Goal: Entertainment & Leisure: Consume media (video, audio)

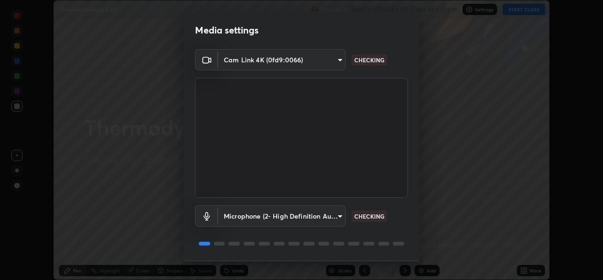
scroll to position [30, 0]
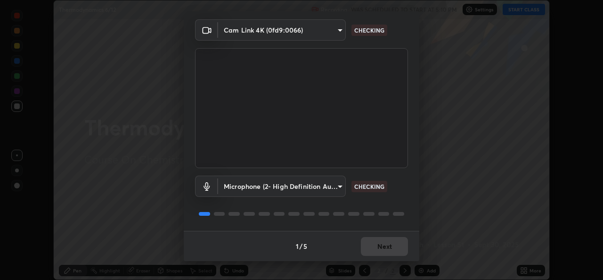
click at [367, 245] on div "1 / 5 Next" at bounding box center [302, 245] width 236 height 30
click at [376, 248] on div "1 / 5 Next" at bounding box center [302, 245] width 236 height 30
click at [382, 247] on div "1 / 5 Next" at bounding box center [302, 245] width 236 height 30
click at [383, 248] on div "1 / 5 Next" at bounding box center [302, 245] width 236 height 30
click at [383, 247] on div "1 / 5 Next" at bounding box center [302, 245] width 236 height 30
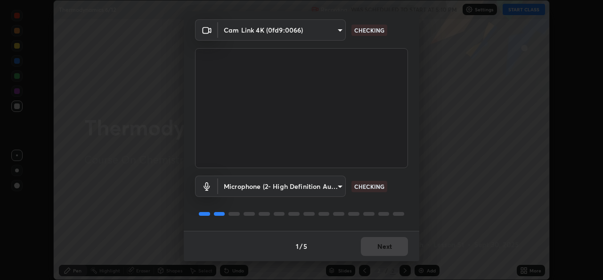
click at [377, 249] on div "1 / 5 Next" at bounding box center [302, 245] width 236 height 30
click at [370, 245] on div "1 / 5 Next" at bounding box center [302, 245] width 236 height 30
click at [368, 246] on div "1 / 5 Next" at bounding box center [302, 245] width 236 height 30
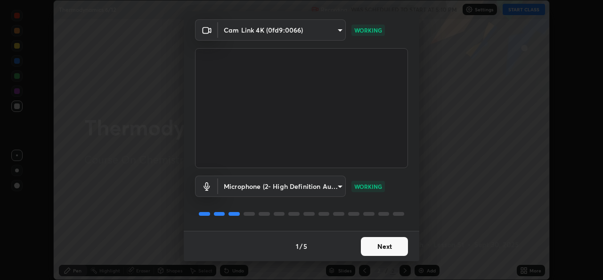
click at [371, 245] on button "Next" at bounding box center [384, 246] width 47 height 19
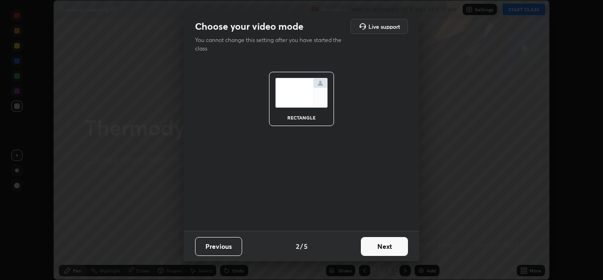
scroll to position [0, 0]
click at [380, 249] on button "Next" at bounding box center [384, 246] width 47 height 19
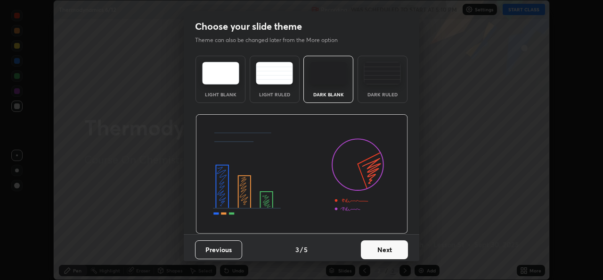
click at [384, 249] on button "Next" at bounding box center [384, 249] width 47 height 19
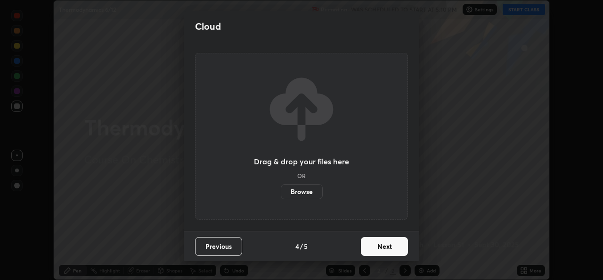
click at [389, 253] on button "Next" at bounding box center [384, 246] width 47 height 19
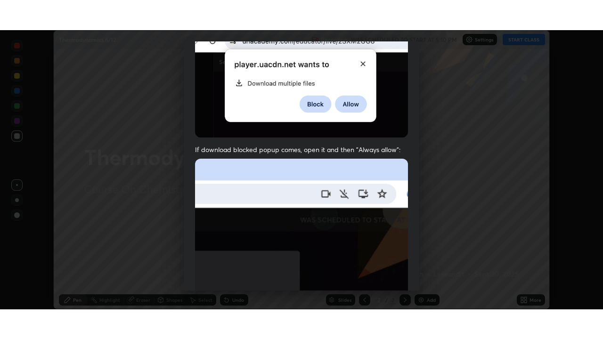
scroll to position [222, 0]
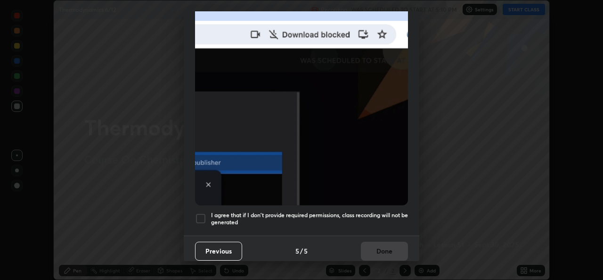
click at [361, 219] on h5 "I agree that if I don't provide required permissions, class recording will not …" at bounding box center [309, 218] width 197 height 15
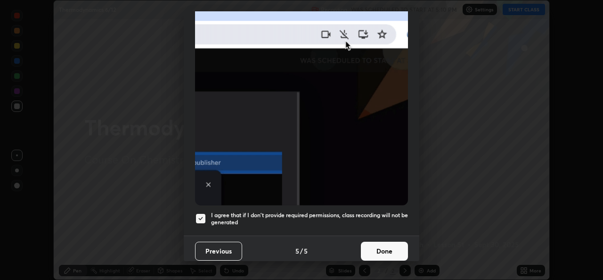
click at [373, 254] on button "Done" at bounding box center [384, 250] width 47 height 19
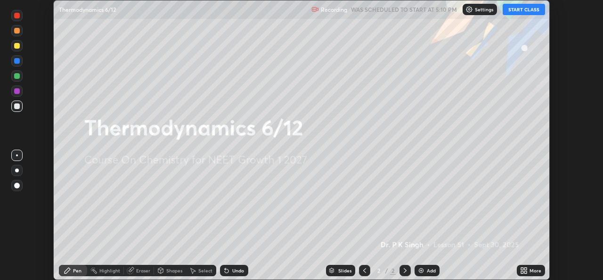
click at [526, 272] on icon at bounding box center [526, 272] width 2 height 2
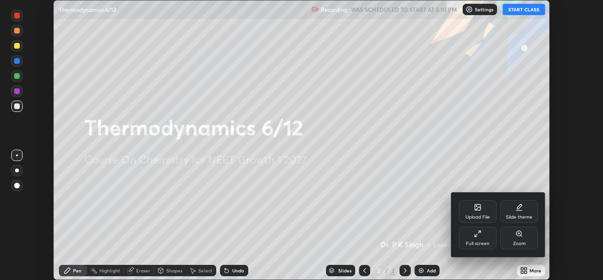
click at [482, 244] on div "Full screen" at bounding box center [478, 243] width 24 height 5
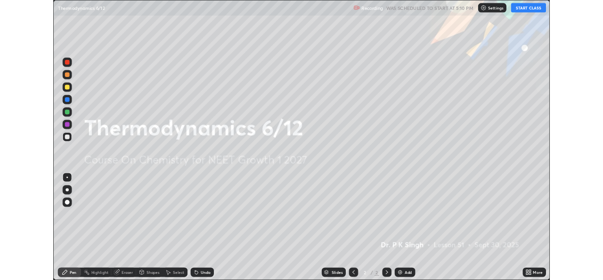
scroll to position [339, 603]
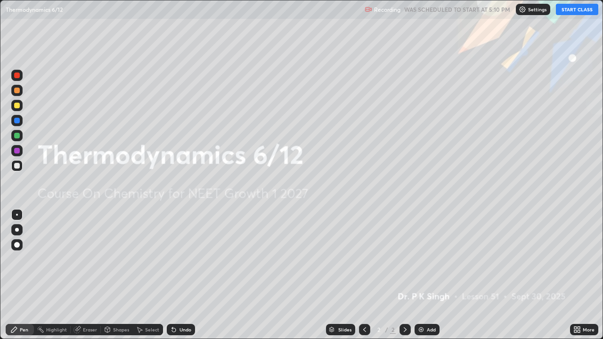
click at [580, 279] on icon at bounding box center [579, 331] width 2 height 2
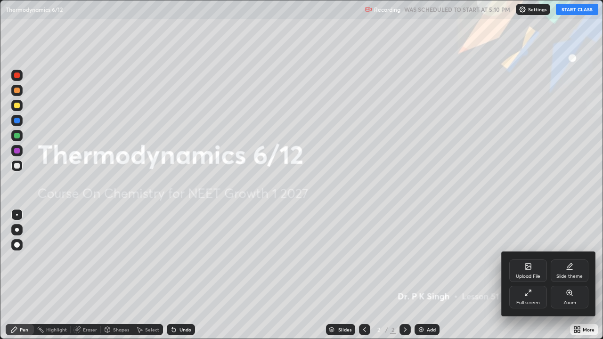
click at [534, 276] on div "Upload File" at bounding box center [528, 276] width 25 height 5
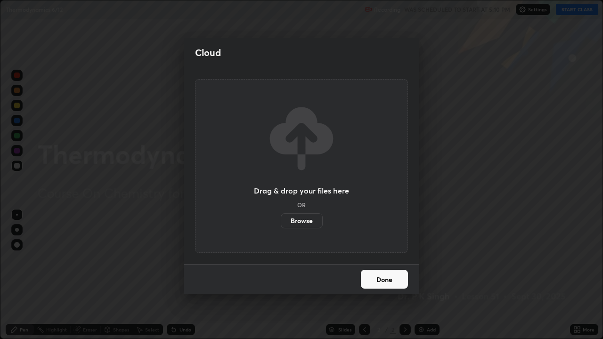
click at [319, 222] on label "Browse" at bounding box center [302, 221] width 42 height 15
click at [281, 222] on input "Browse" at bounding box center [281, 221] width 0 height 15
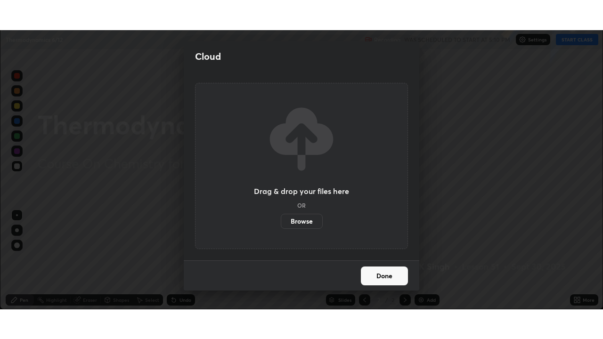
scroll to position [46857, 46533]
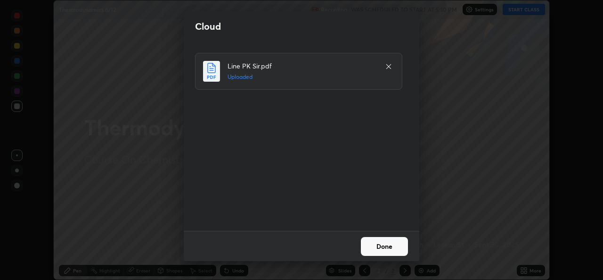
click at [379, 244] on button "Done" at bounding box center [384, 246] width 47 height 19
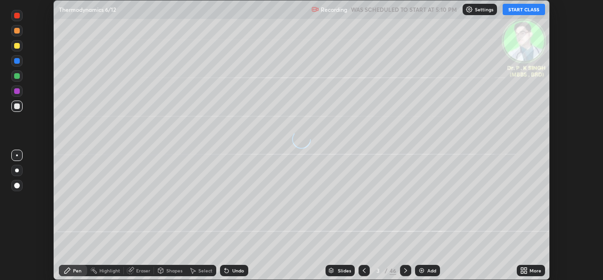
click at [526, 268] on icon at bounding box center [526, 268] width 2 height 2
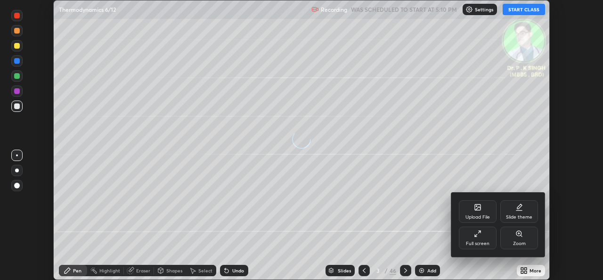
click at [470, 241] on div "Full screen" at bounding box center [478, 243] width 24 height 5
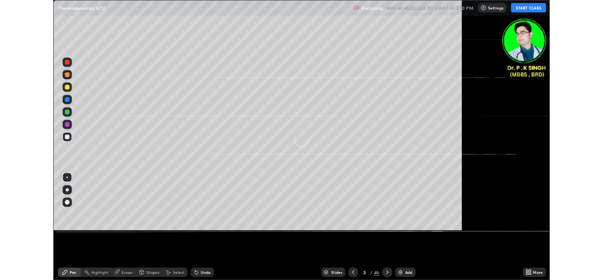
scroll to position [339, 603]
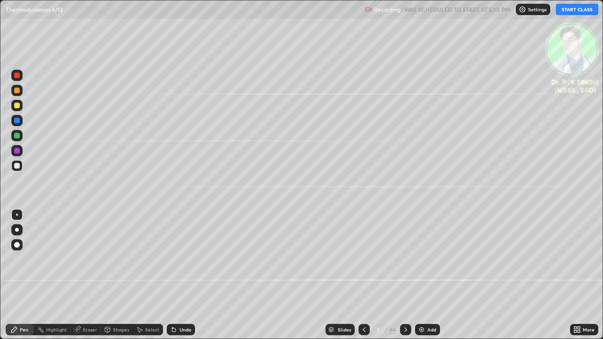
click at [585, 13] on button "START CLASS" at bounding box center [577, 9] width 42 height 11
click at [18, 123] on div at bounding box center [17, 121] width 6 height 6
click at [78, 279] on icon at bounding box center [77, 330] width 6 height 6
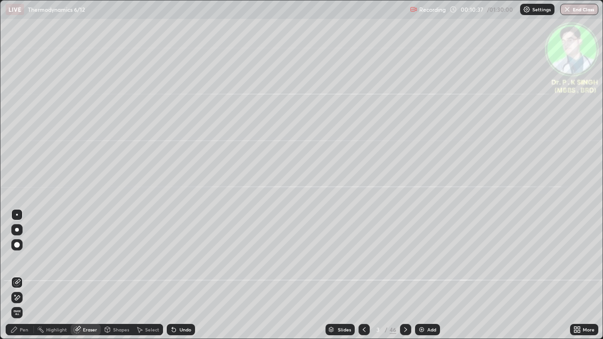
click at [16, 279] on span "Erase all" at bounding box center [17, 313] width 10 height 6
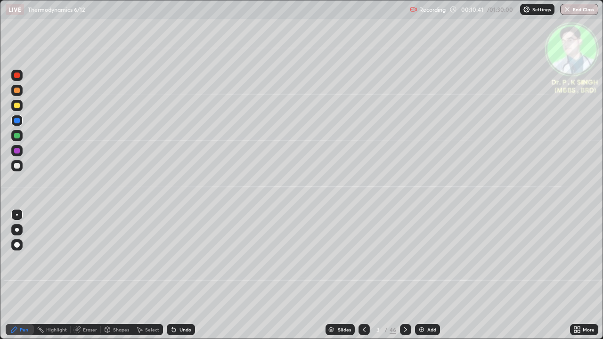
click at [17, 136] on div at bounding box center [17, 136] width 6 height 6
click at [19, 107] on div at bounding box center [17, 106] width 6 height 6
click at [405, 279] on icon at bounding box center [406, 330] width 8 height 8
click at [22, 109] on div at bounding box center [16, 105] width 11 height 11
click at [362, 279] on icon at bounding box center [365, 330] width 8 height 8
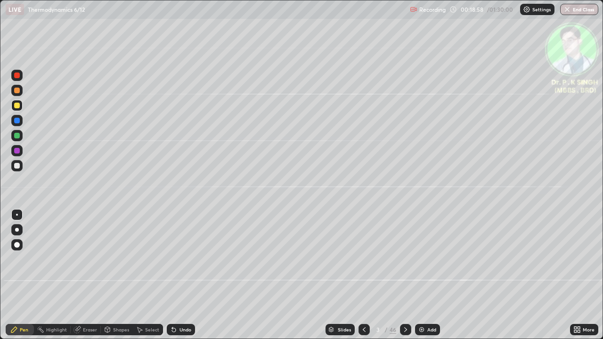
click at [405, 279] on icon at bounding box center [406, 330] width 8 height 8
click at [406, 279] on icon at bounding box center [406, 330] width 8 height 8
click at [78, 279] on icon at bounding box center [77, 330] width 6 height 6
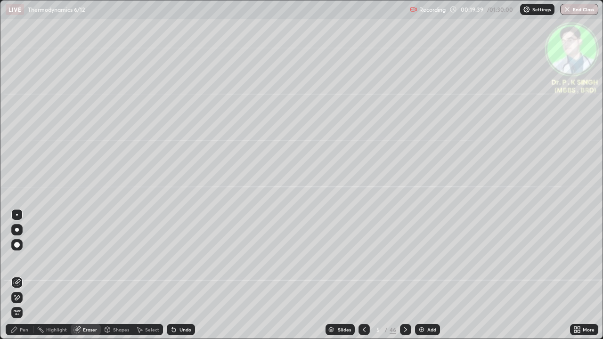
click at [17, 279] on span "Erase all" at bounding box center [17, 313] width 10 height 6
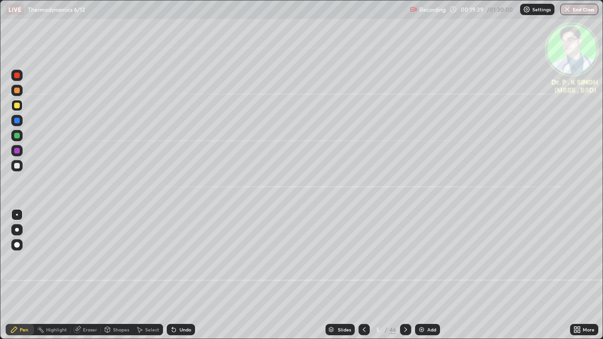
click at [23, 279] on div "Pen" at bounding box center [20, 329] width 28 height 11
click at [19, 137] on div at bounding box center [17, 136] width 6 height 6
click at [22, 136] on div at bounding box center [16, 135] width 11 height 11
click at [17, 121] on div at bounding box center [17, 121] width 6 height 6
click at [405, 279] on div at bounding box center [405, 329] width 11 height 11
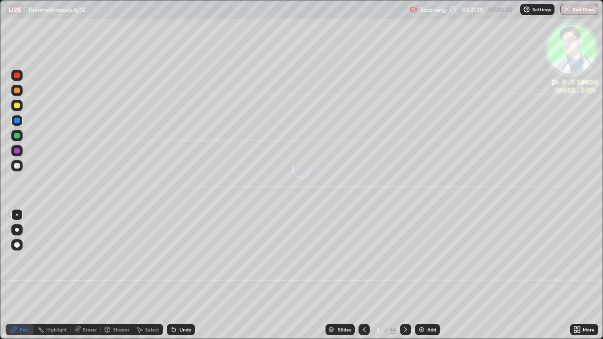
click at [19, 106] on div at bounding box center [17, 106] width 6 height 6
click at [404, 279] on div at bounding box center [405, 329] width 11 height 11
click at [18, 137] on div at bounding box center [17, 136] width 6 height 6
click at [18, 106] on div at bounding box center [17, 106] width 6 height 6
click at [19, 137] on div at bounding box center [17, 136] width 6 height 6
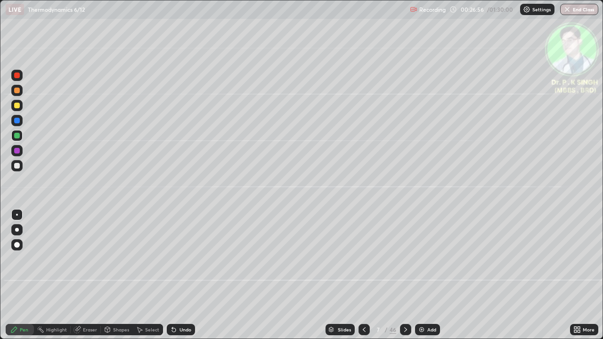
click at [19, 123] on div at bounding box center [17, 121] width 6 height 6
click at [17, 106] on div at bounding box center [17, 106] width 6 height 6
click at [19, 106] on div at bounding box center [17, 106] width 6 height 6
click at [405, 279] on div at bounding box center [405, 330] width 11 height 19
click at [361, 279] on icon at bounding box center [365, 330] width 8 height 8
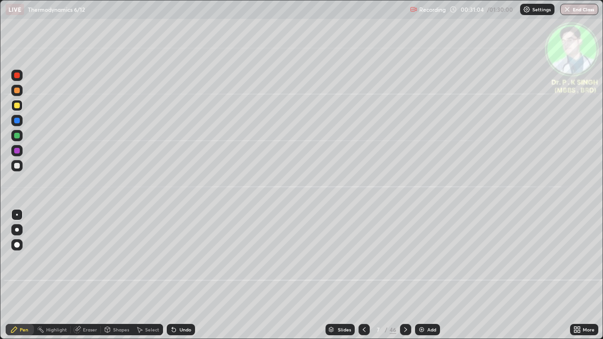
click at [404, 279] on icon at bounding box center [406, 330] width 8 height 8
click at [19, 122] on div at bounding box center [17, 121] width 6 height 6
click at [17, 106] on div at bounding box center [17, 106] width 6 height 6
click at [84, 279] on div "Eraser" at bounding box center [86, 329] width 30 height 11
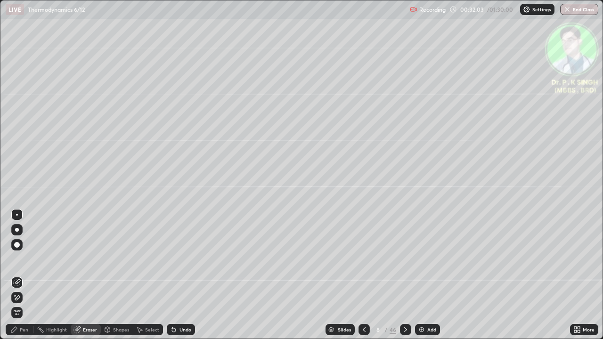
click at [17, 279] on span "Erase all" at bounding box center [17, 313] width 10 height 6
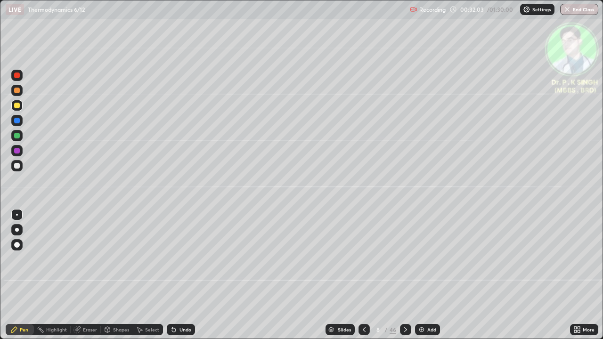
click at [22, 279] on div "Pen" at bounding box center [24, 330] width 8 height 5
click at [19, 106] on div at bounding box center [17, 106] width 6 height 6
click at [18, 107] on div at bounding box center [17, 106] width 6 height 6
click at [406, 279] on div at bounding box center [405, 329] width 11 height 11
click at [19, 120] on div at bounding box center [17, 121] width 6 height 6
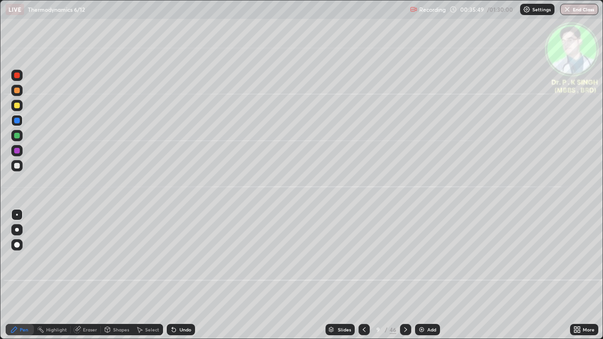
click at [19, 105] on div at bounding box center [17, 106] width 6 height 6
click at [87, 279] on div "Eraser" at bounding box center [90, 330] width 14 height 5
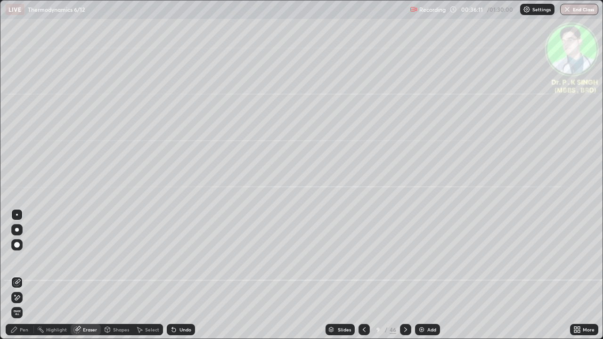
click at [18, 279] on icon at bounding box center [17, 298] width 8 height 8
click at [23, 279] on div "Pen" at bounding box center [24, 330] width 8 height 5
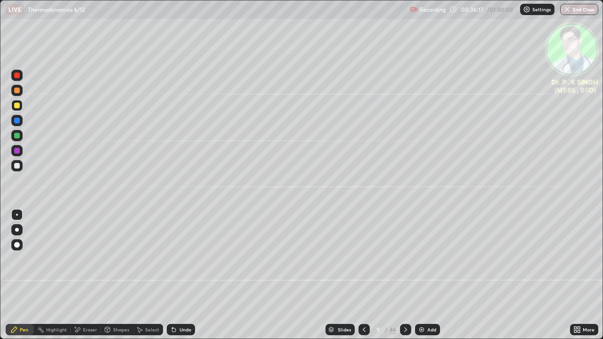
click at [20, 279] on div "Pen" at bounding box center [24, 330] width 8 height 5
click at [405, 279] on icon at bounding box center [406, 330] width 8 height 8
click at [363, 279] on icon at bounding box center [365, 330] width 8 height 8
click at [363, 279] on icon at bounding box center [364, 330] width 3 height 5
click at [404, 279] on icon at bounding box center [406, 330] width 8 height 8
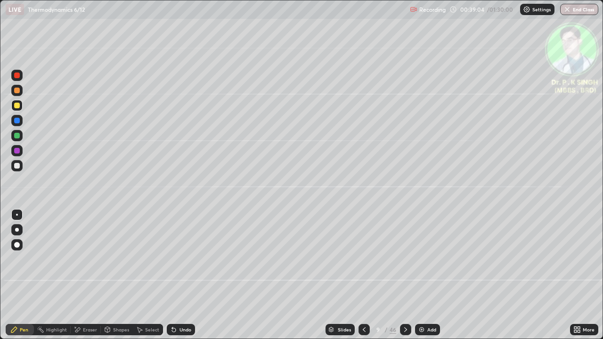
click at [405, 279] on icon at bounding box center [406, 330] width 8 height 8
click at [406, 279] on icon at bounding box center [406, 330] width 8 height 8
click at [16, 103] on div at bounding box center [17, 106] width 6 height 6
click at [406, 279] on icon at bounding box center [406, 330] width 8 height 8
click at [17, 135] on div at bounding box center [17, 136] width 6 height 6
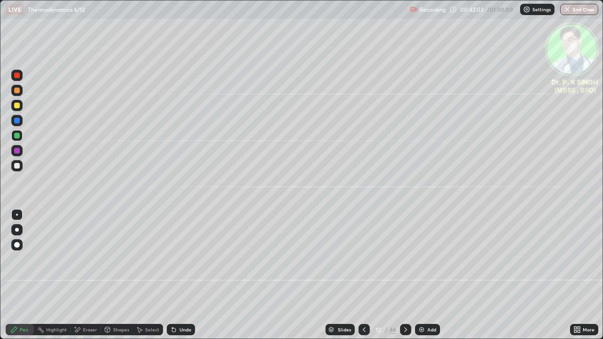
click at [18, 134] on div at bounding box center [17, 136] width 6 height 6
click at [21, 105] on div at bounding box center [16, 105] width 11 height 11
click at [17, 121] on div at bounding box center [17, 121] width 6 height 6
click at [19, 107] on div at bounding box center [17, 106] width 6 height 6
click at [405, 279] on icon at bounding box center [406, 330] width 8 height 8
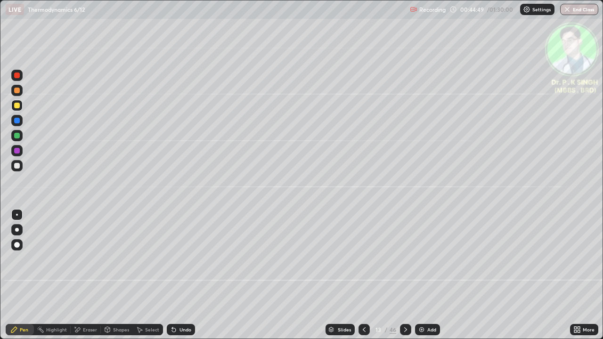
click at [365, 279] on icon at bounding box center [365, 330] width 8 height 8
click at [406, 279] on icon at bounding box center [406, 330] width 8 height 8
click at [404, 279] on icon at bounding box center [406, 330] width 8 height 8
click at [364, 279] on icon at bounding box center [365, 330] width 8 height 8
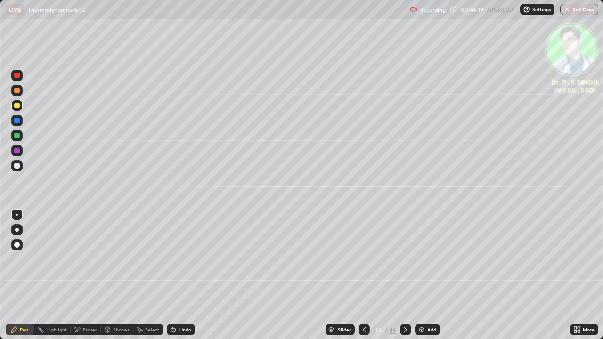
click at [364, 279] on icon at bounding box center [364, 330] width 3 height 5
click at [405, 279] on icon at bounding box center [406, 330] width 8 height 8
click at [19, 123] on div at bounding box center [16, 120] width 11 height 11
click at [20, 136] on div at bounding box center [16, 135] width 11 height 11
click at [18, 107] on div at bounding box center [17, 106] width 6 height 6
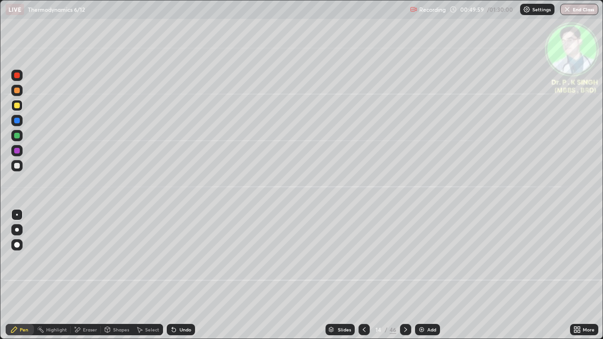
click at [403, 279] on icon at bounding box center [406, 330] width 8 height 8
click at [82, 279] on div "Eraser" at bounding box center [86, 329] width 30 height 11
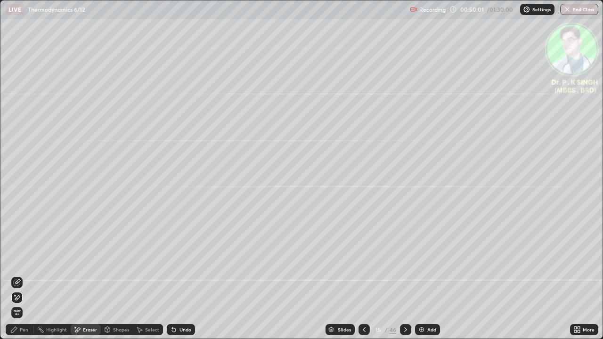
click at [21, 279] on span "Erase all" at bounding box center [17, 313] width 10 height 6
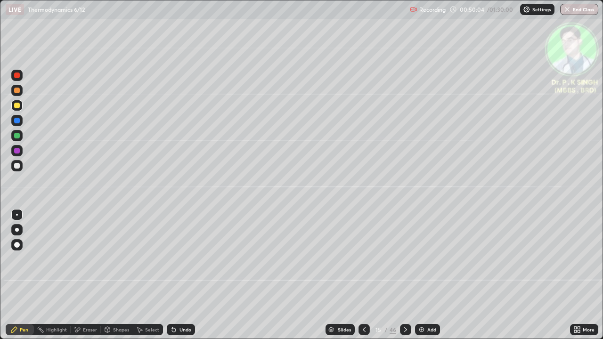
click at [368, 279] on div at bounding box center [364, 329] width 11 height 11
click at [405, 279] on icon at bounding box center [406, 330] width 8 height 8
click at [362, 279] on icon at bounding box center [365, 330] width 8 height 8
click at [404, 279] on div at bounding box center [405, 329] width 11 height 11
click at [17, 106] on div at bounding box center [17, 106] width 6 height 6
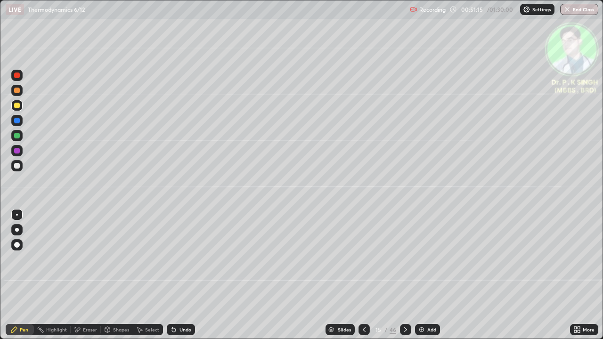
click at [17, 107] on div at bounding box center [17, 106] width 6 height 6
click at [361, 279] on icon at bounding box center [365, 330] width 8 height 8
click at [319, 100] on button "Undo" at bounding box center [330, 104] width 27 height 11
click at [405, 279] on icon at bounding box center [406, 330] width 8 height 8
click at [406, 279] on div at bounding box center [405, 330] width 11 height 19
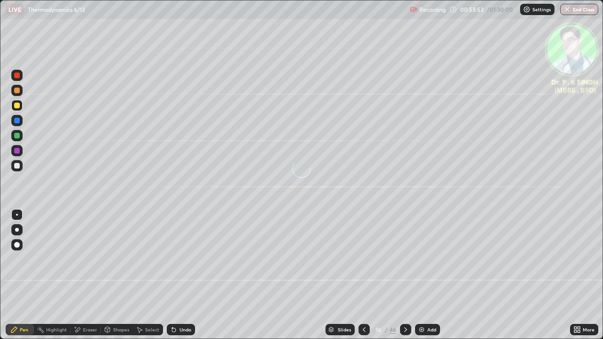
click at [17, 136] on div at bounding box center [17, 136] width 6 height 6
click at [22, 106] on div at bounding box center [16, 105] width 11 height 11
click at [405, 279] on div at bounding box center [405, 329] width 11 height 11
click at [363, 279] on icon at bounding box center [365, 330] width 8 height 8
click at [404, 279] on div at bounding box center [405, 329] width 11 height 11
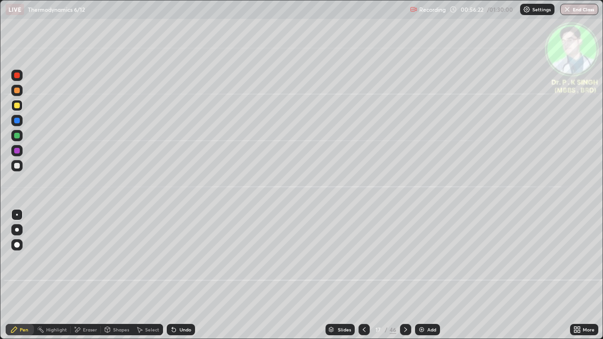
click at [78, 279] on icon at bounding box center [77, 330] width 5 height 5
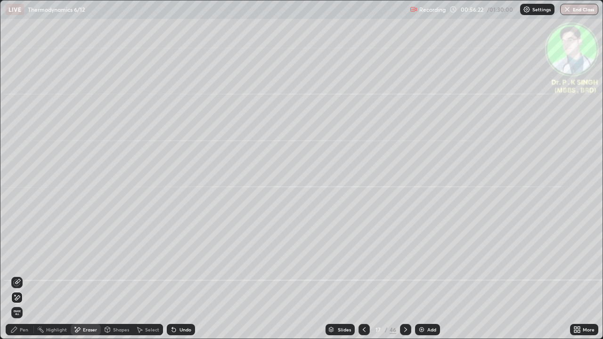
click at [19, 279] on icon at bounding box center [17, 282] width 5 height 5
click at [21, 279] on div "Pen" at bounding box center [24, 330] width 8 height 5
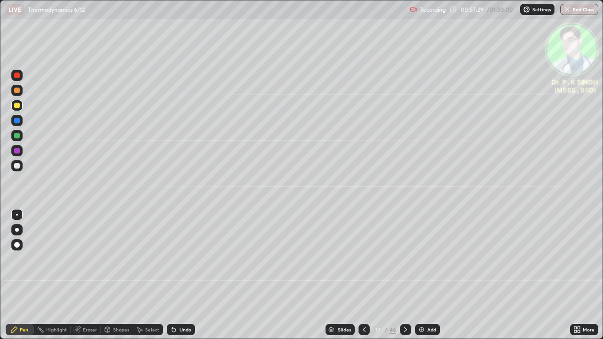
click at [365, 279] on div at bounding box center [364, 329] width 11 height 11
click at [405, 279] on icon at bounding box center [406, 330] width 8 height 8
click at [363, 279] on icon at bounding box center [365, 330] width 8 height 8
click at [408, 279] on div at bounding box center [405, 329] width 11 height 11
click at [405, 279] on div at bounding box center [405, 329] width 11 height 11
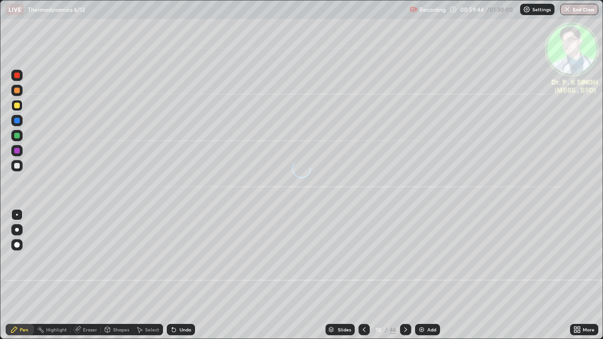
click at [17, 137] on div at bounding box center [17, 136] width 6 height 6
click at [22, 102] on div at bounding box center [16, 105] width 11 height 11
click at [405, 279] on div at bounding box center [405, 329] width 11 height 11
click at [362, 279] on icon at bounding box center [365, 330] width 8 height 8
click at [404, 279] on icon at bounding box center [406, 330] width 8 height 8
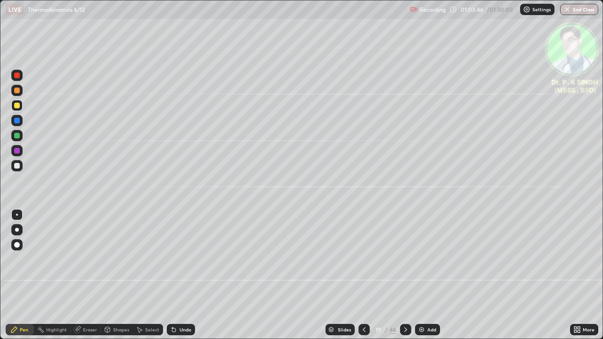
click at [405, 279] on icon at bounding box center [406, 330] width 8 height 8
click at [406, 279] on div at bounding box center [405, 330] width 11 height 19
click at [19, 106] on div at bounding box center [17, 106] width 6 height 6
click at [404, 279] on icon at bounding box center [406, 330] width 8 height 8
click at [363, 279] on icon at bounding box center [365, 330] width 8 height 8
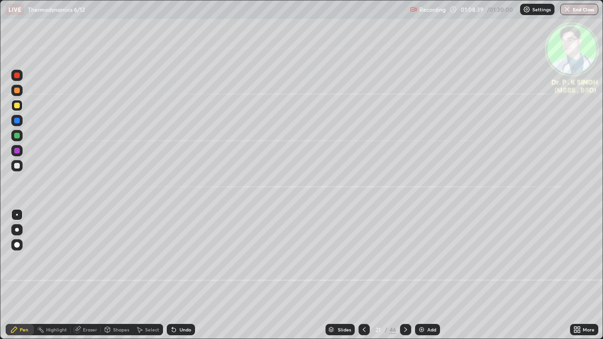
click at [362, 279] on div at bounding box center [364, 330] width 11 height 19
click at [363, 279] on icon at bounding box center [365, 330] width 8 height 8
click at [363, 279] on div at bounding box center [364, 330] width 11 height 19
click at [403, 279] on icon at bounding box center [406, 330] width 8 height 8
click at [405, 279] on icon at bounding box center [405, 330] width 3 height 5
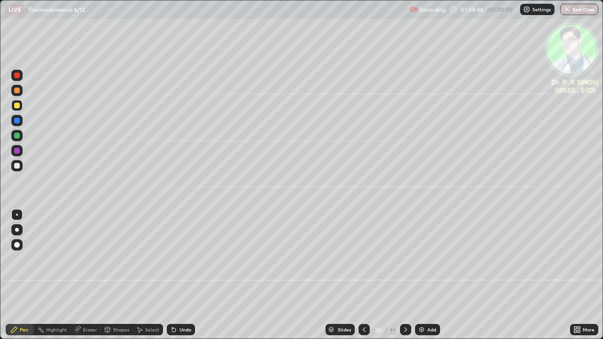
click at [405, 279] on icon at bounding box center [406, 330] width 8 height 8
click at [407, 279] on div at bounding box center [405, 329] width 11 height 11
click at [82, 279] on div "Eraser" at bounding box center [86, 329] width 30 height 11
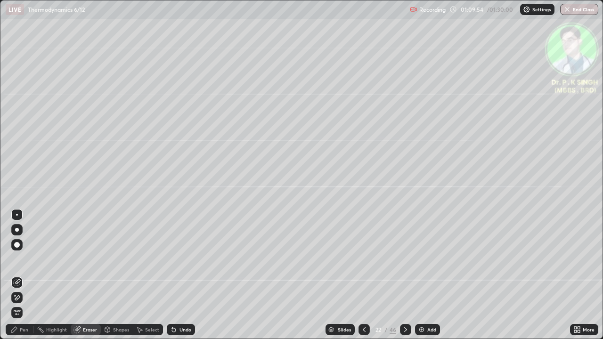
click at [21, 279] on span "Erase all" at bounding box center [17, 313] width 10 height 6
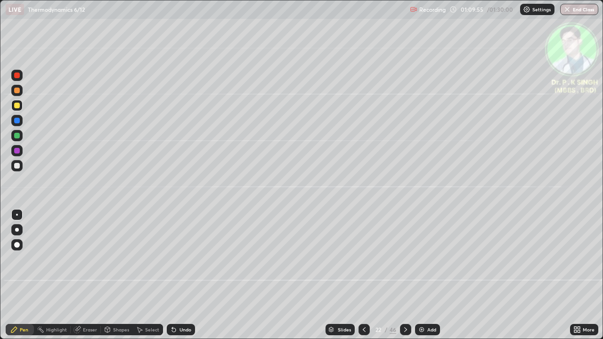
click at [18, 137] on div at bounding box center [17, 136] width 6 height 6
click at [21, 106] on div at bounding box center [16, 105] width 11 height 11
click at [576, 279] on icon at bounding box center [576, 331] width 2 height 2
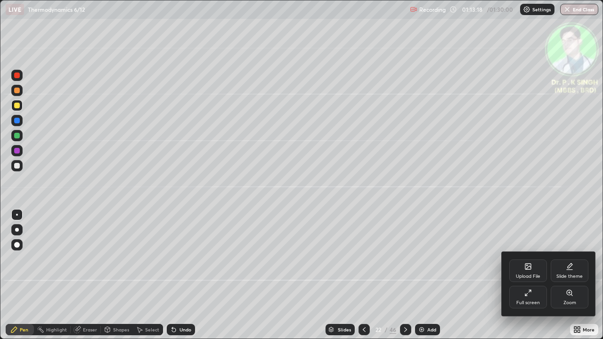
click at [521, 279] on div "Full screen" at bounding box center [529, 297] width 38 height 23
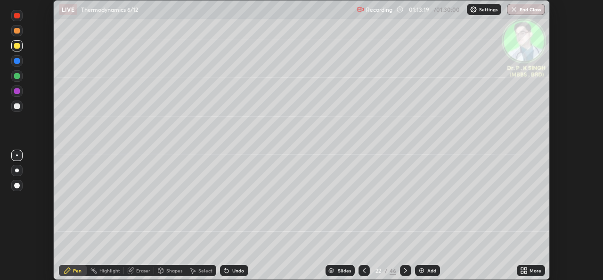
scroll to position [46857, 46533]
